Goal: Information Seeking & Learning: Learn about a topic

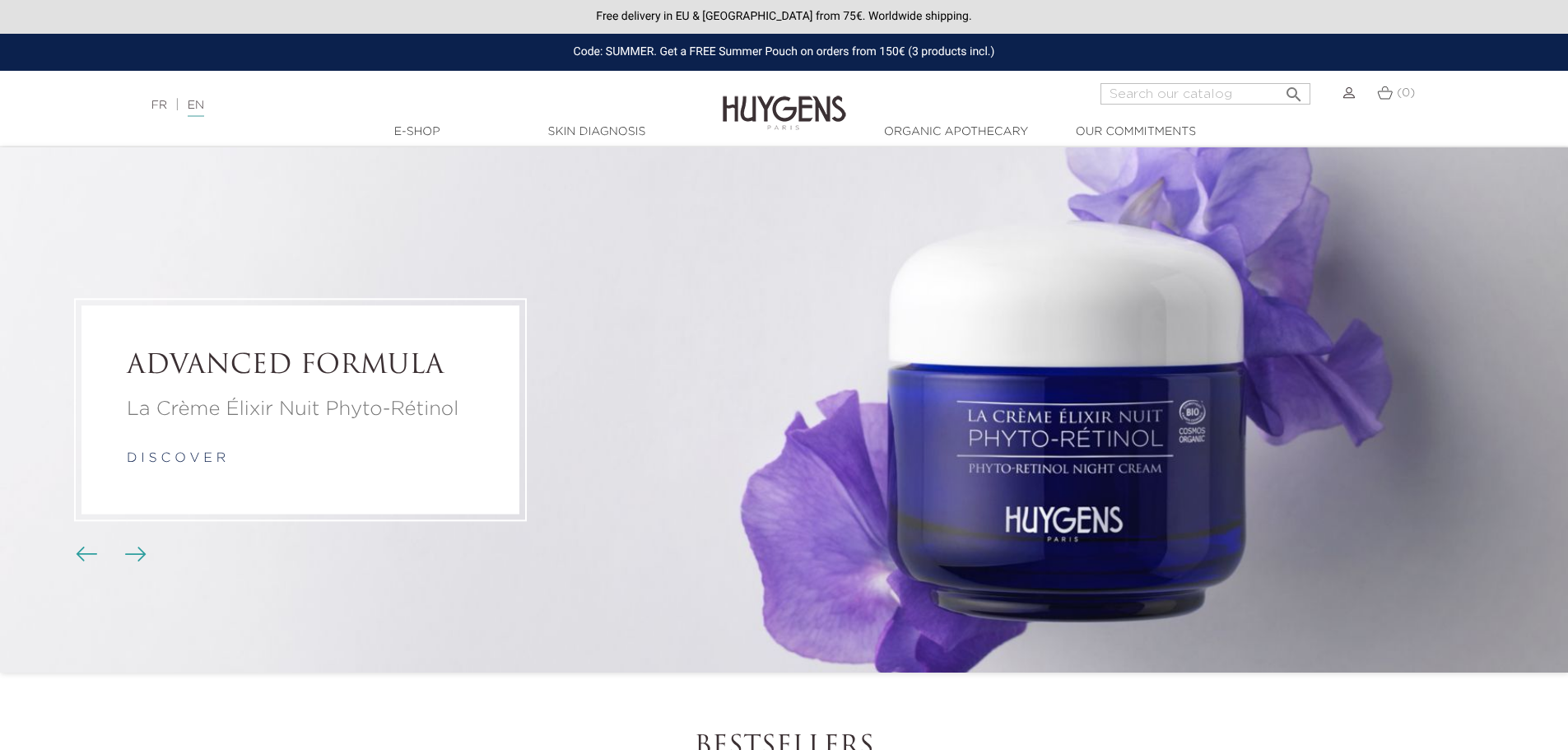
click at [77, 549] on img "Carousel buttons" at bounding box center [86, 553] width 21 height 14
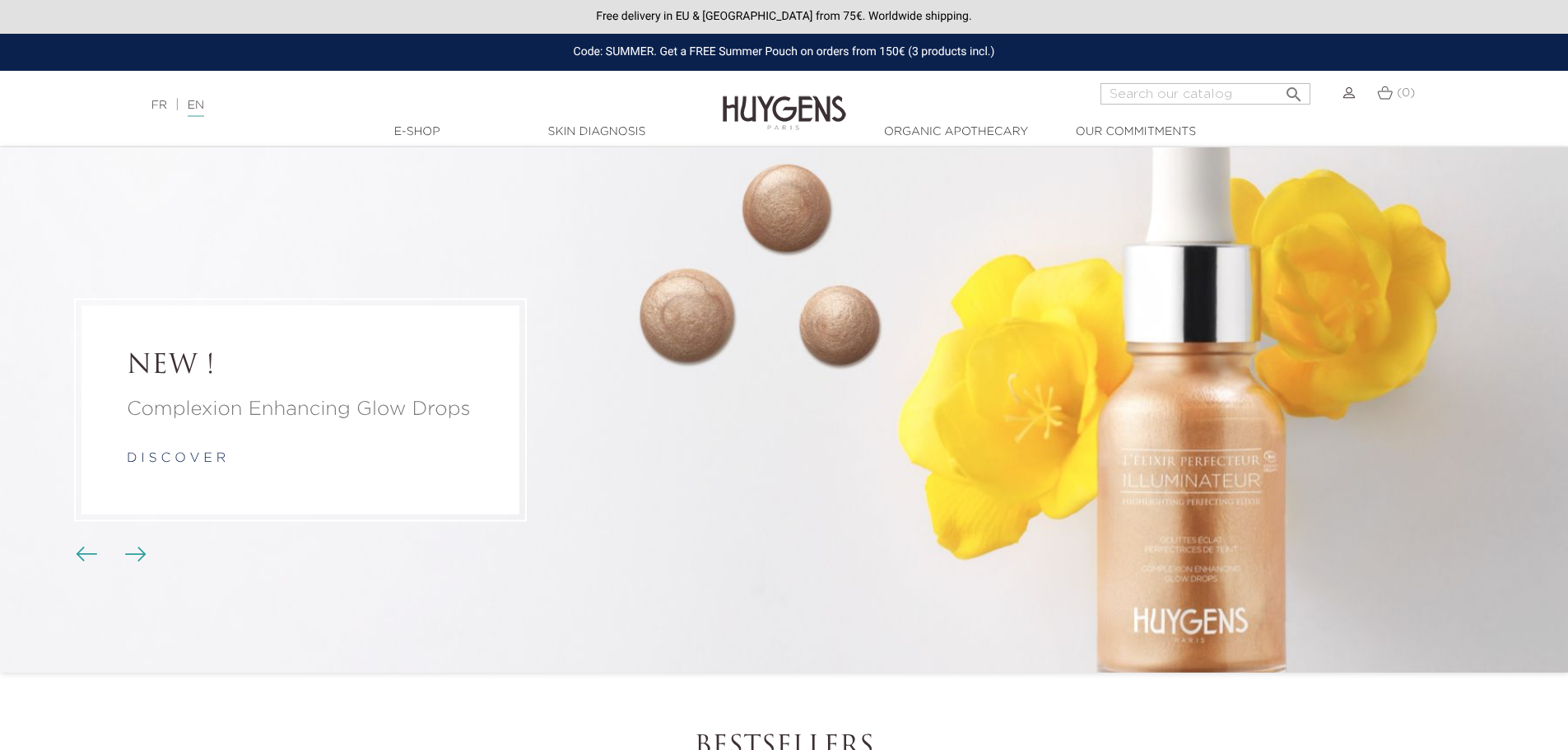
click at [179, 395] on p "Complexion Enhancing Glow Drops" at bounding box center [300, 409] width 347 height 30
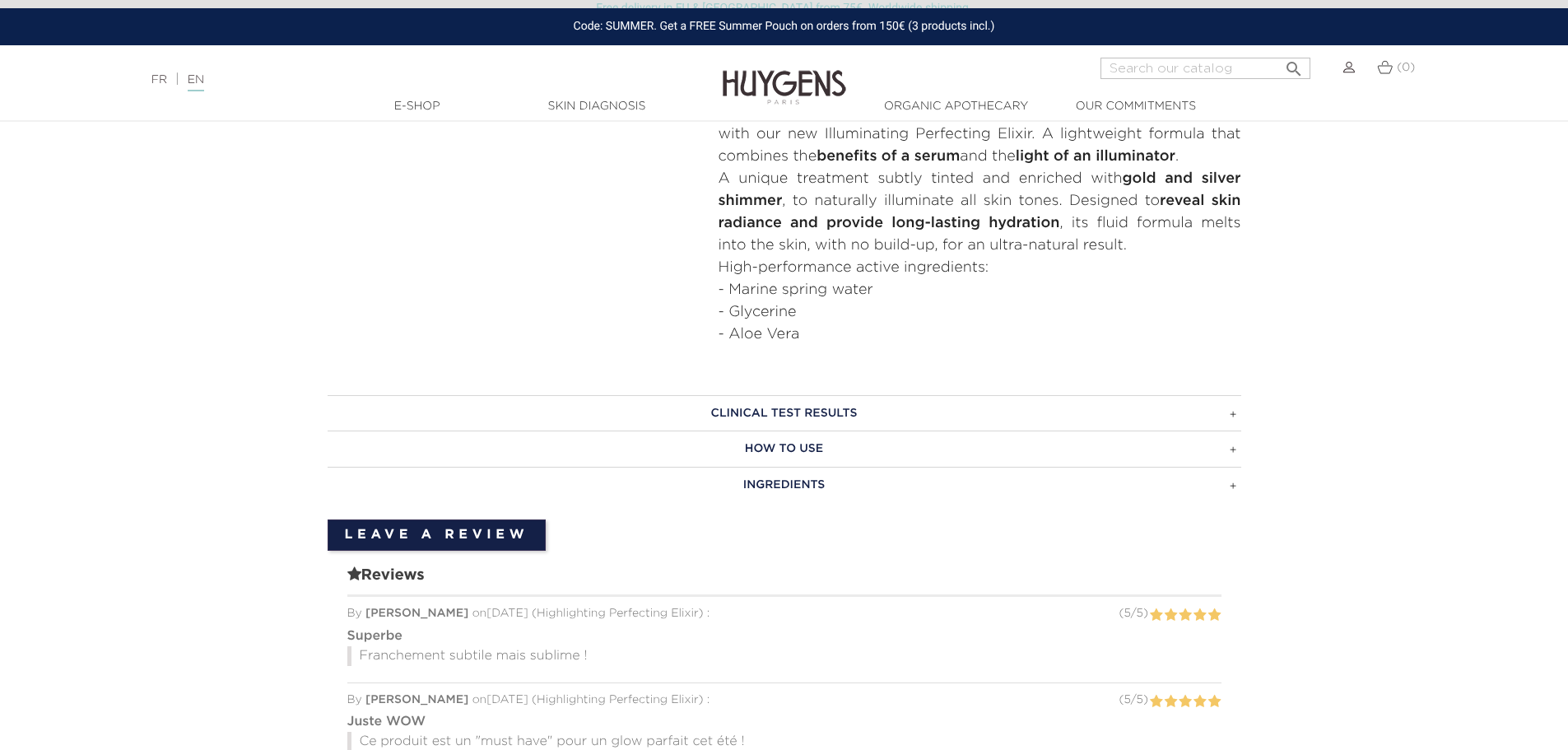
scroll to position [740, 0]
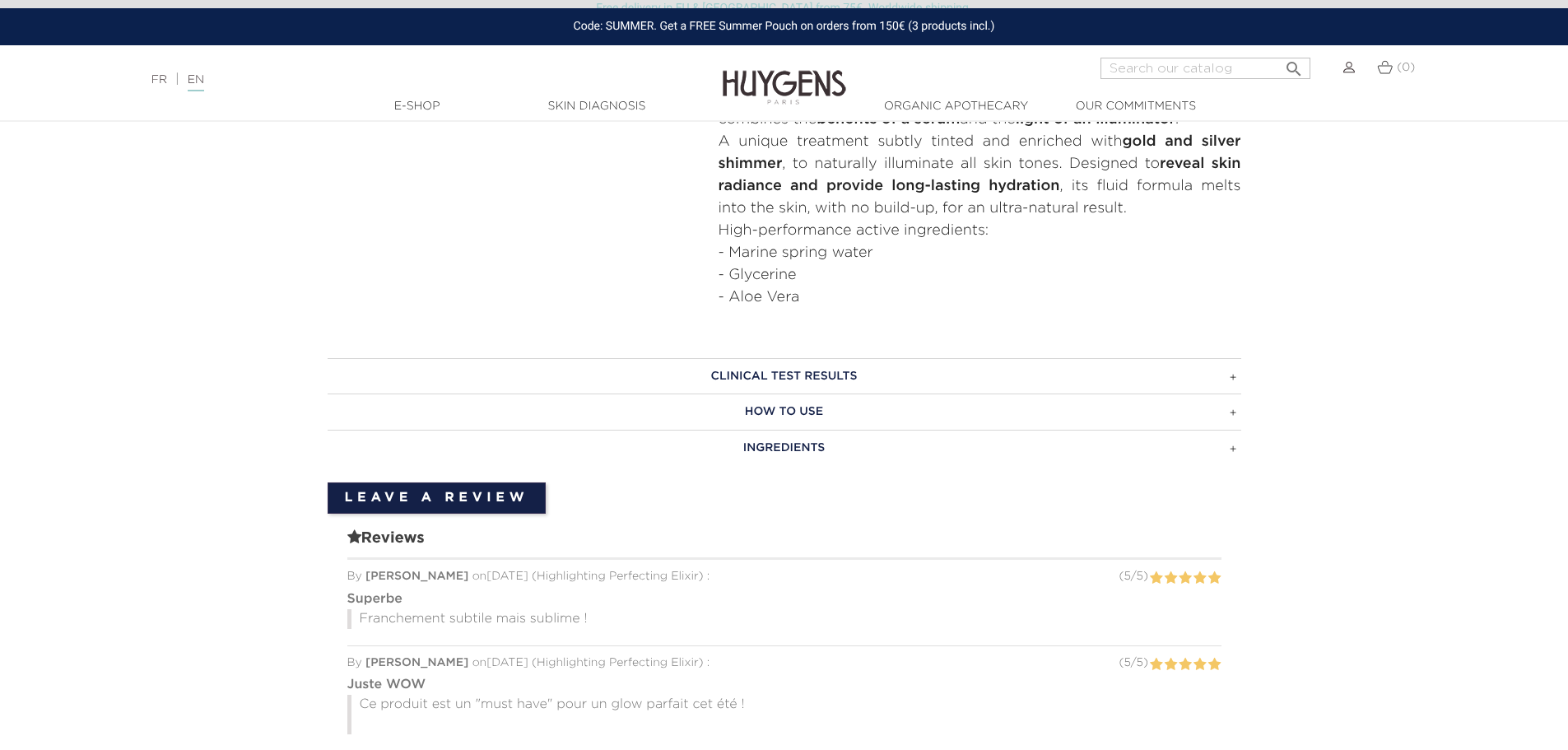
click at [1198, 404] on h3 "HOW TO USE" at bounding box center [784, 411] width 914 height 36
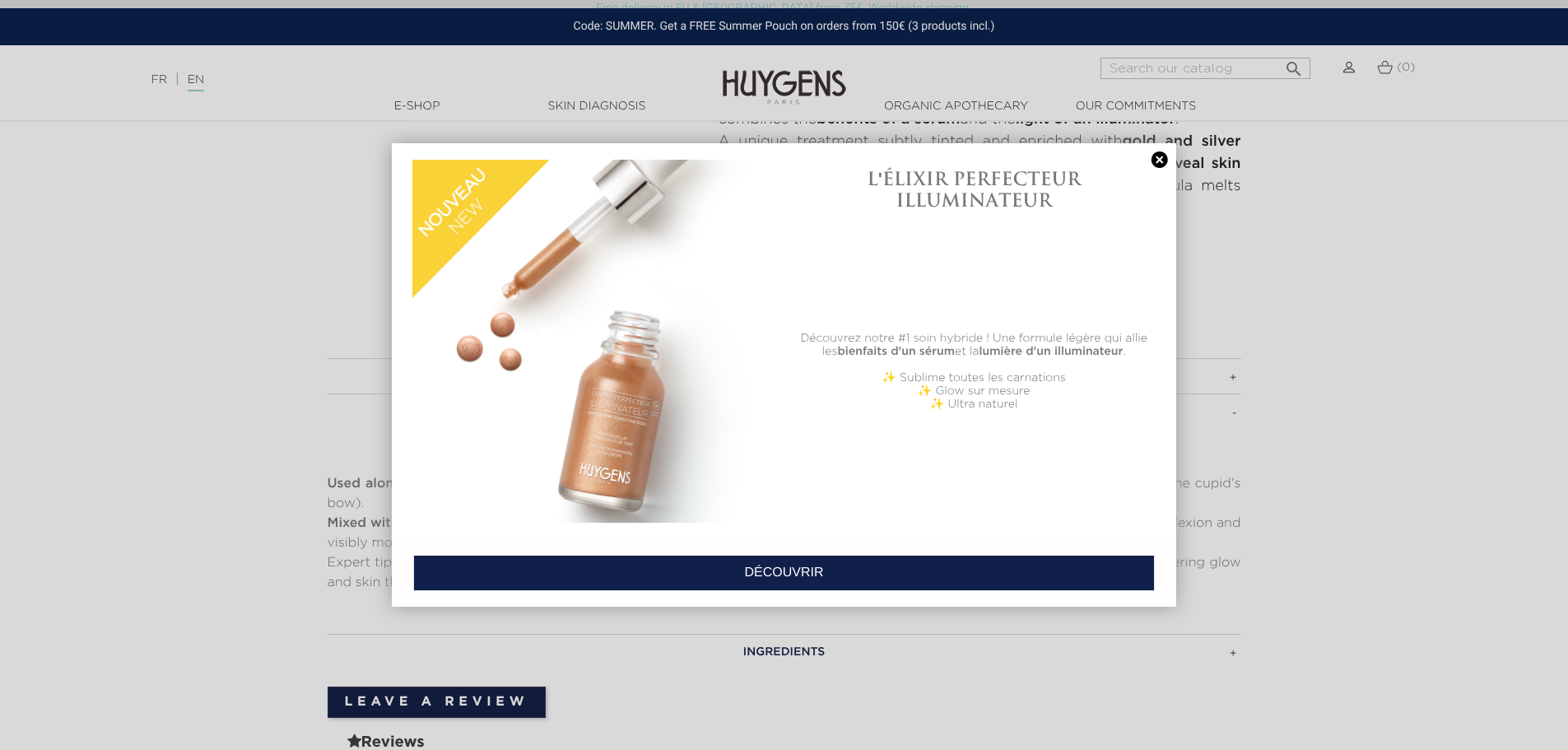
click at [1161, 159] on link at bounding box center [1159, 160] width 23 height 17
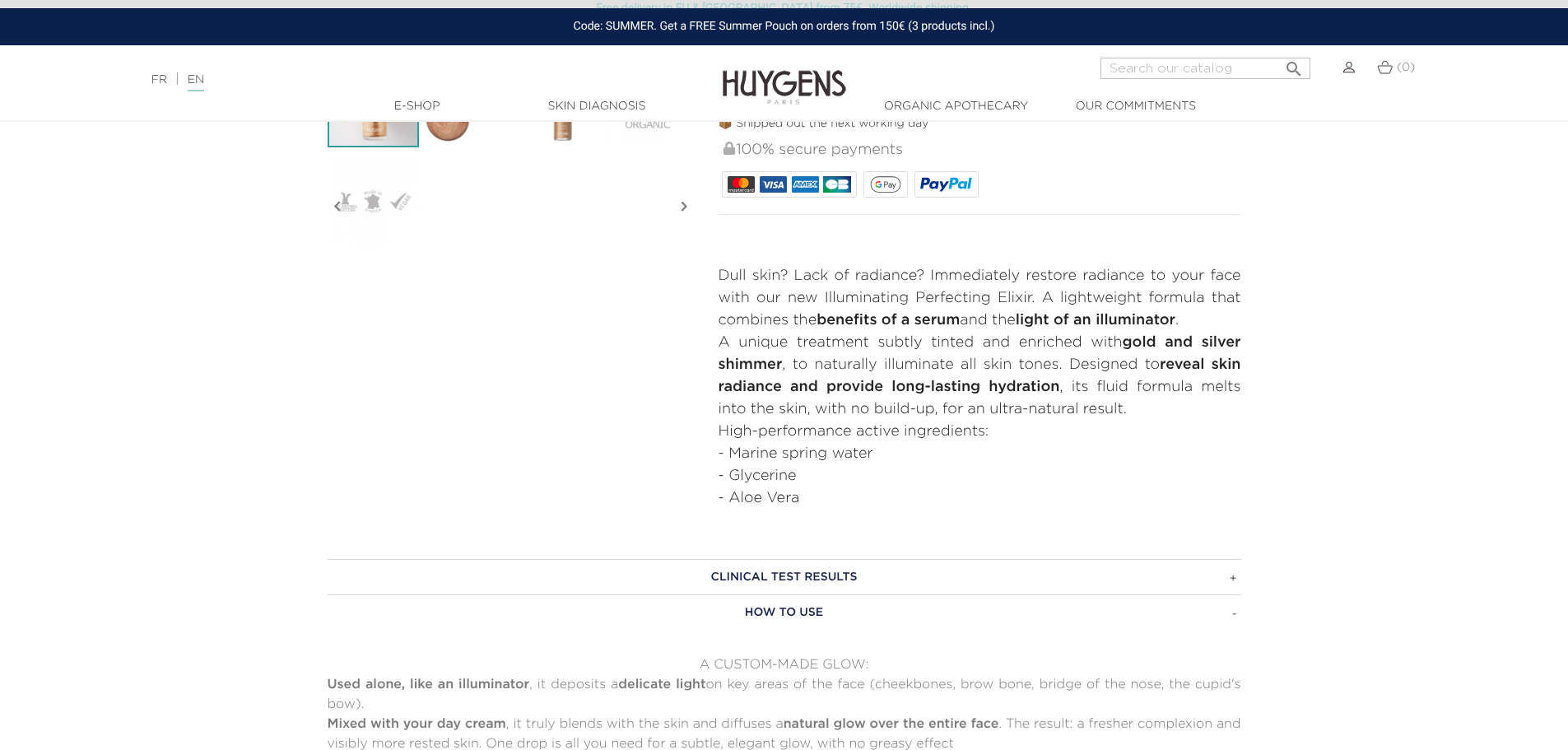
scroll to position [658, 0]
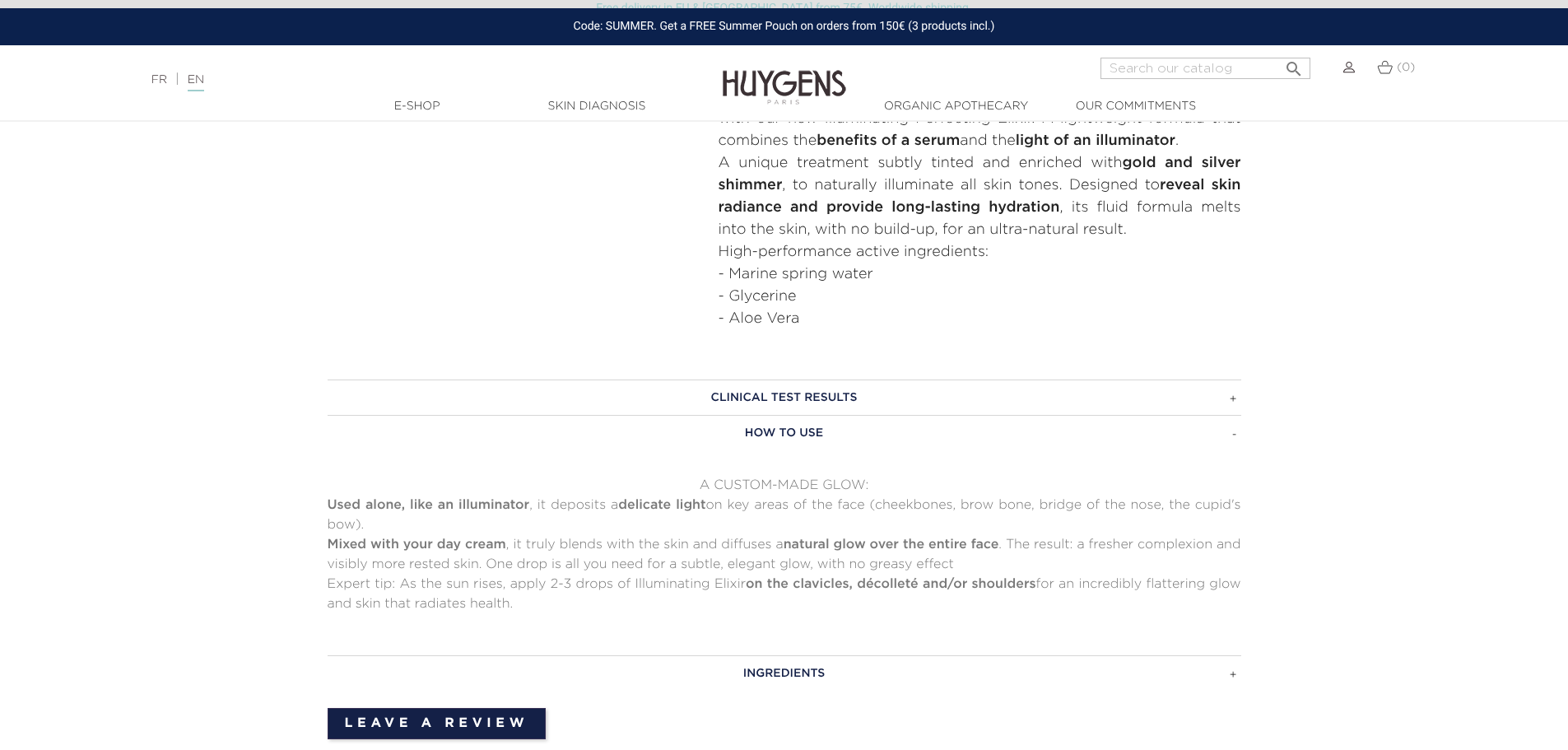
scroll to position [740, 0]
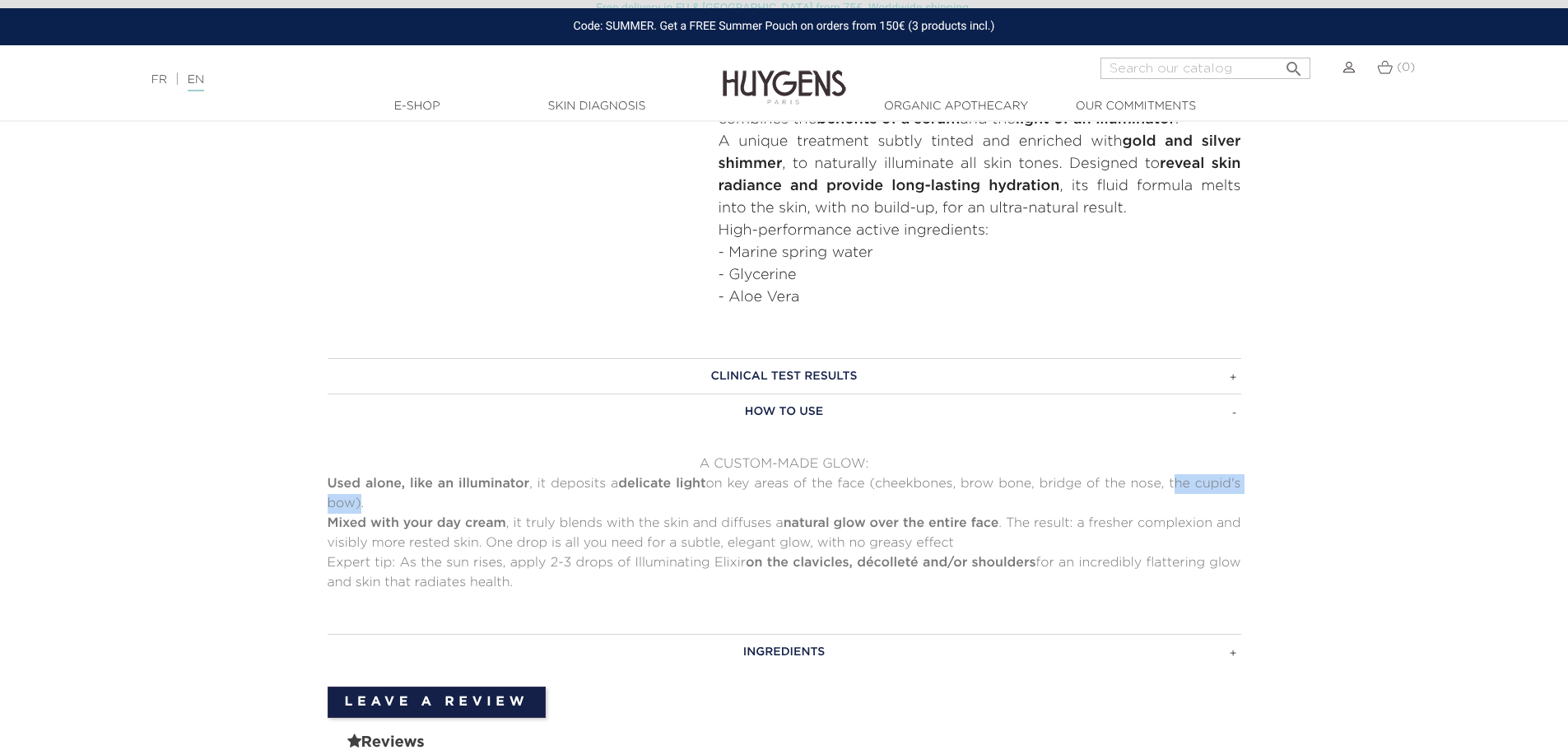
drag, startPoint x: 1170, startPoint y: 485, endPoint x: 350, endPoint y: 496, distance: 820.1
click at [351, 496] on p "Used alone, like an illuminator , it deposits a delicate light on key areas of …" at bounding box center [784, 494] width 914 height 39
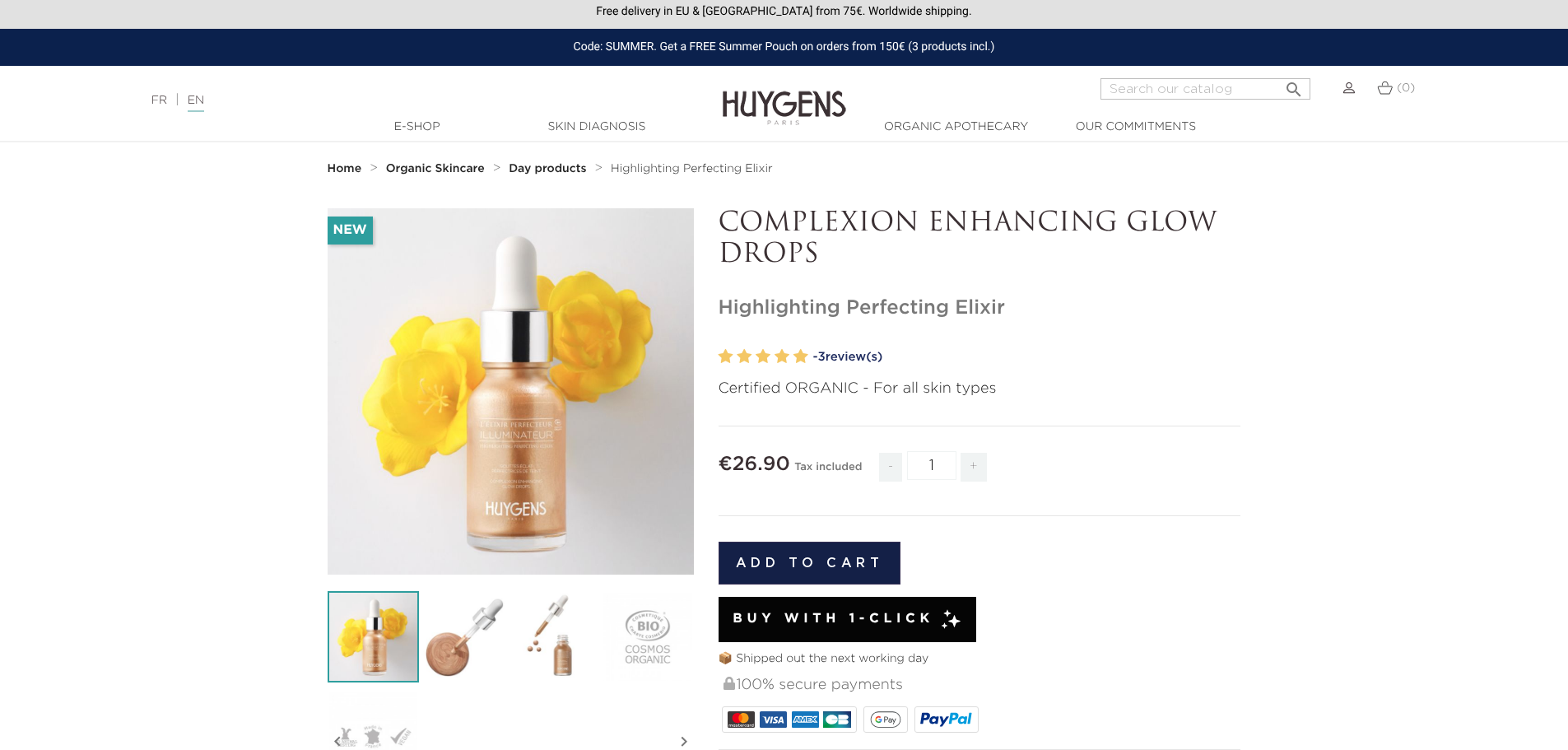
scroll to position [0, 0]
